Goal: Transaction & Acquisition: Purchase product/service

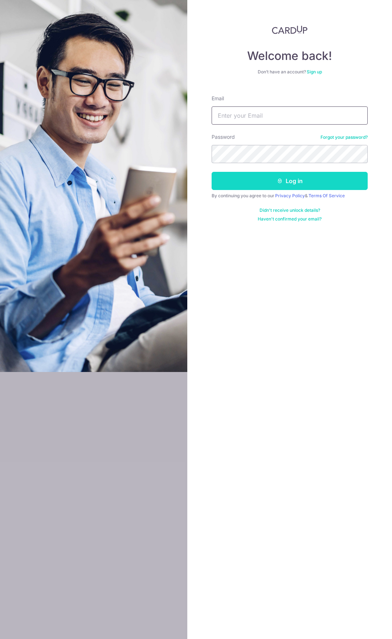
type input "valeriegohpeiyi@gmail.com"
click at [232, 181] on button "Log in" at bounding box center [290, 181] width 156 height 18
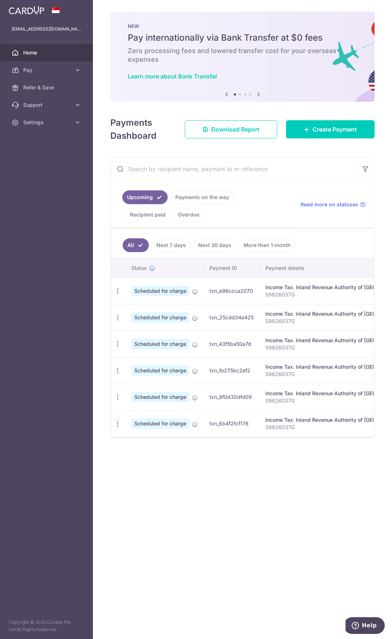
click at [201, 606] on div "× Pause Schedule Pause all future payments in this series Pause just this one p…" at bounding box center [242, 319] width 299 height 639
click at [352, 125] on link "Create Payment" at bounding box center [330, 129] width 89 height 18
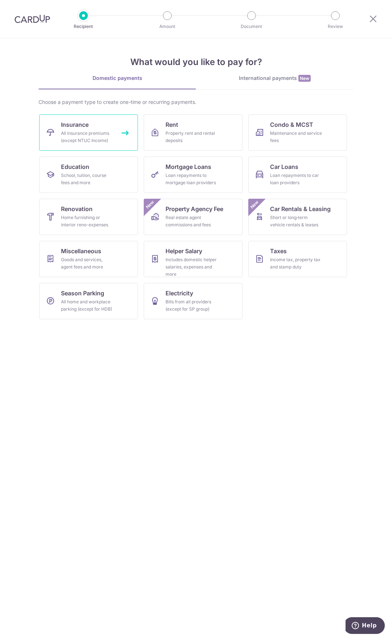
click at [112, 139] on div "All insurance premiums (except NTUC Income)" at bounding box center [87, 137] width 52 height 15
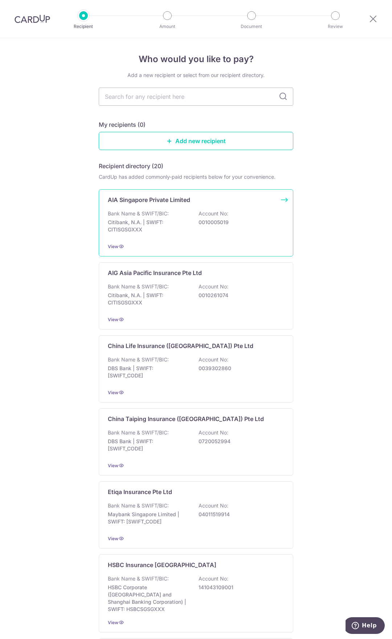
click at [187, 220] on p "Citibank, N.A. | SWIFT: CITISGSGXXX" at bounding box center [148, 226] width 81 height 15
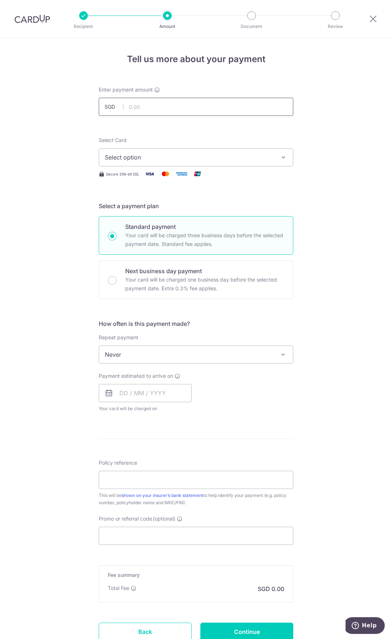
click at [175, 100] on input "text" at bounding box center [196, 107] width 195 height 18
type input "999.60"
click at [300, 196] on div "Tell us more about your payment Enter payment amount SGD 999.60 999.60 Select C…" at bounding box center [196, 366] width 392 height 657
click at [247, 160] on span "Select option" at bounding box center [189, 157] width 169 height 9
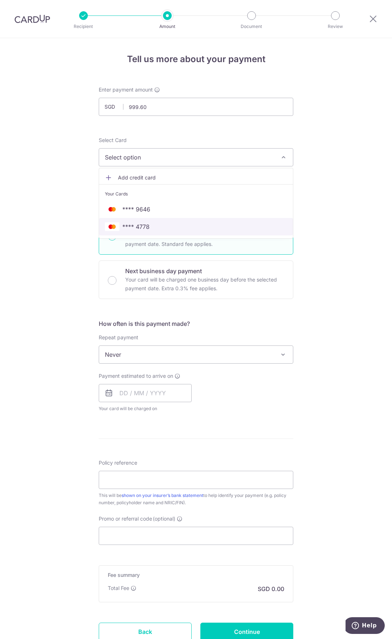
click at [194, 222] on span "**** 4778" at bounding box center [196, 226] width 182 height 9
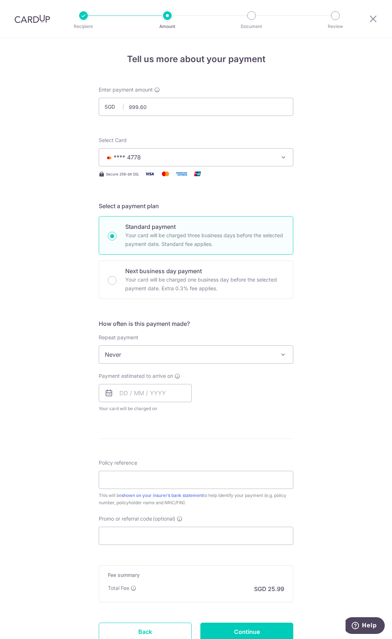
click at [176, 353] on span "Never" at bounding box center [196, 354] width 194 height 17
click at [343, 335] on div "Tell us more about your payment Enter payment amount SGD 999.60 999.60 Select C…" at bounding box center [196, 366] width 392 height 657
click at [172, 394] on input "text" at bounding box center [145, 393] width 93 height 18
click at [256, 394] on div "Payment estimated to arrive on Prev Next Oct Nov Dec 2025 2026 2027 2028 2029 2…" at bounding box center [195, 392] width 203 height 40
click at [127, 389] on input "text" at bounding box center [145, 393] width 93 height 18
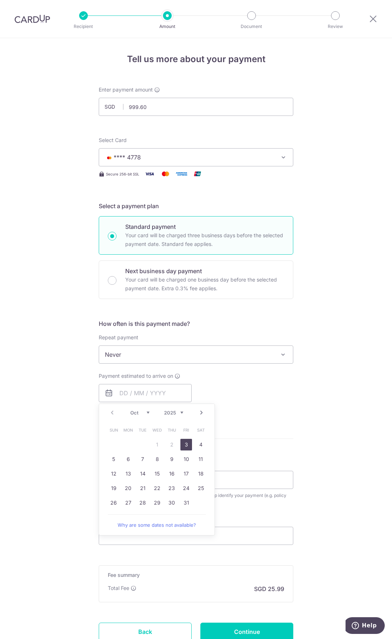
click at [182, 445] on link "3" at bounding box center [186, 445] width 12 height 12
type input "03/10/2025"
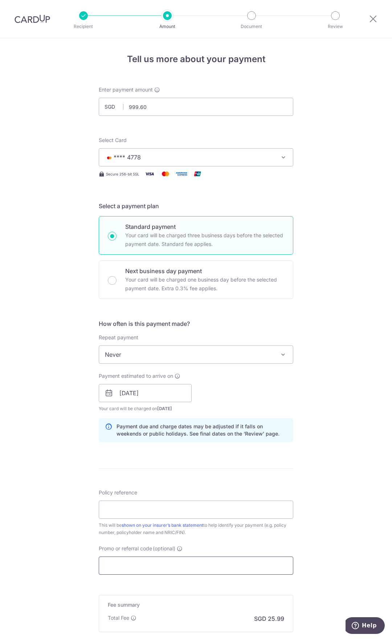
click at [166, 566] on input "Promo or referral code (optional)" at bounding box center [196, 565] width 195 height 18
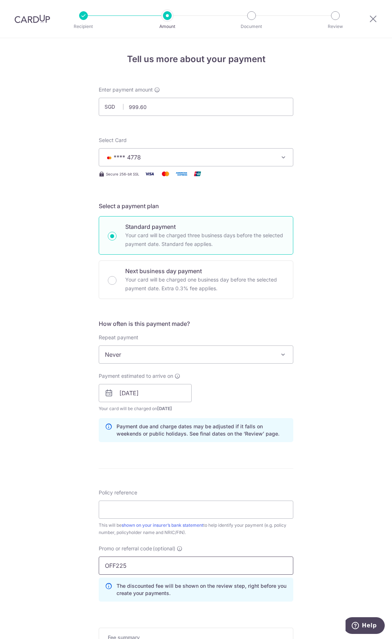
type input "OFF225"
click at [329, 559] on div "Tell us more about your payment Enter payment amount SGD 999.60 999.60 Select C…" at bounding box center [196, 397] width 392 height 719
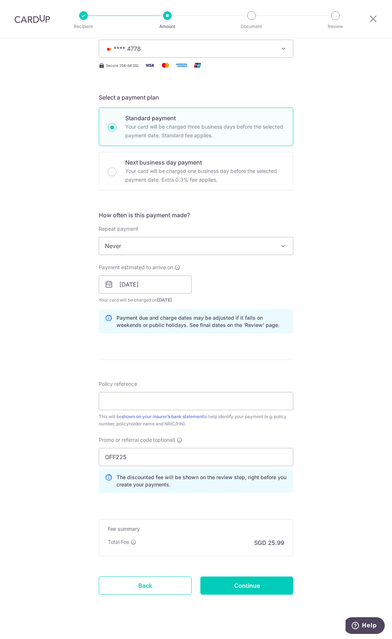
scroll to position [109, 0]
click at [258, 547] on div "Fee summary Base fee Extend fee Next-day fee Total Fee SGD 25.99" at bounding box center [196, 536] width 195 height 37
click at [166, 461] on input "OFF225" at bounding box center [196, 456] width 195 height 18
click at [134, 393] on input "Policy reference" at bounding box center [196, 400] width 195 height 18
type input "E242891750"
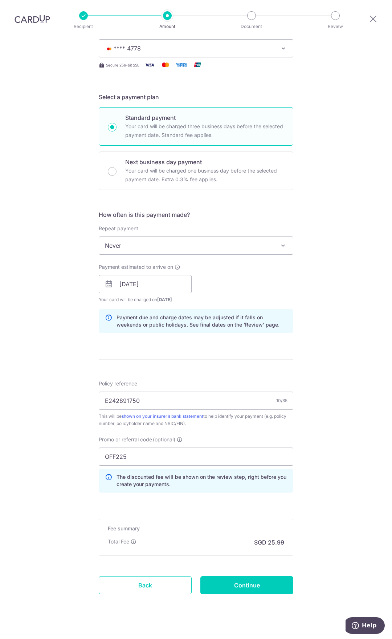
click at [47, 403] on div "Tell us more about your payment Enter payment amount SGD 999.60 999.60 Select C…" at bounding box center [196, 288] width 392 height 719
click at [181, 399] on input "E242891750" at bounding box center [196, 400] width 195 height 18
click at [231, 586] on input "Continue" at bounding box center [246, 585] width 93 height 18
